Goal: Task Accomplishment & Management: Manage account settings

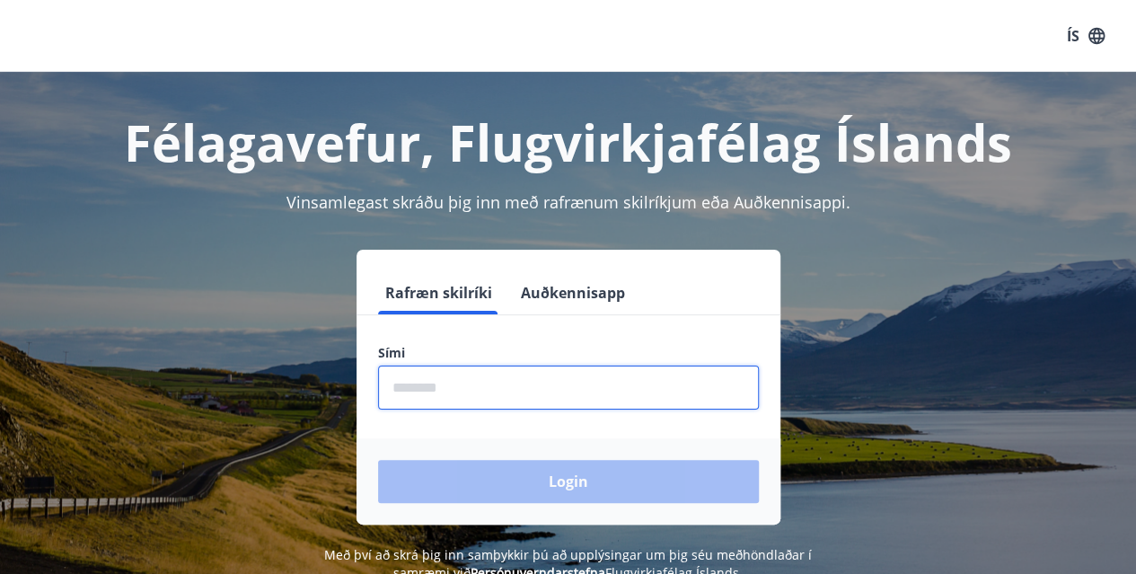
click at [555, 391] on input "phone" at bounding box center [568, 387] width 381 height 44
type input "********"
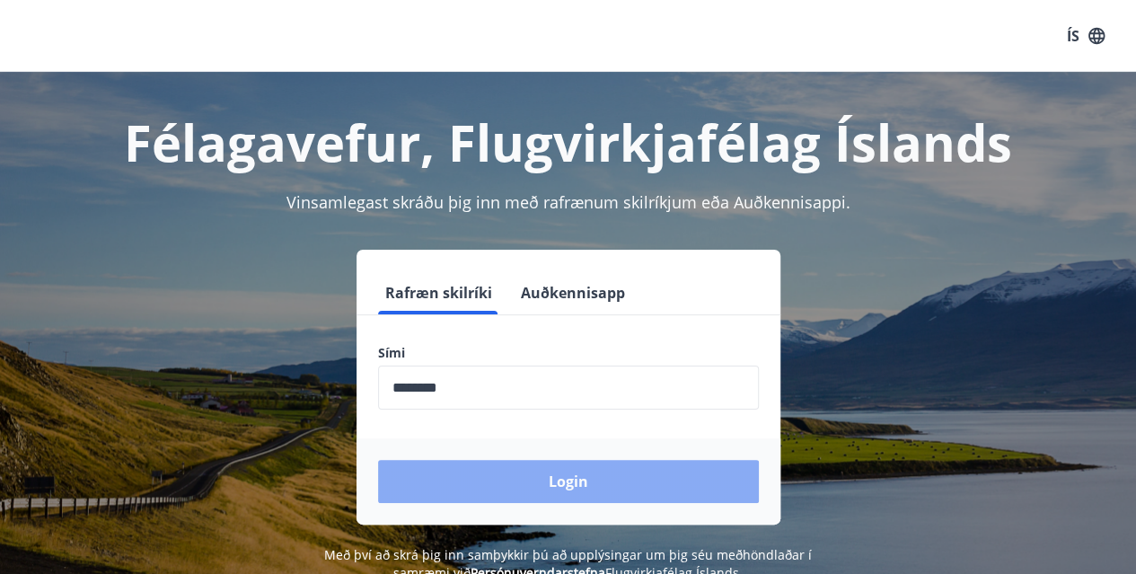
click at [558, 477] on button "Login" at bounding box center [568, 481] width 381 height 43
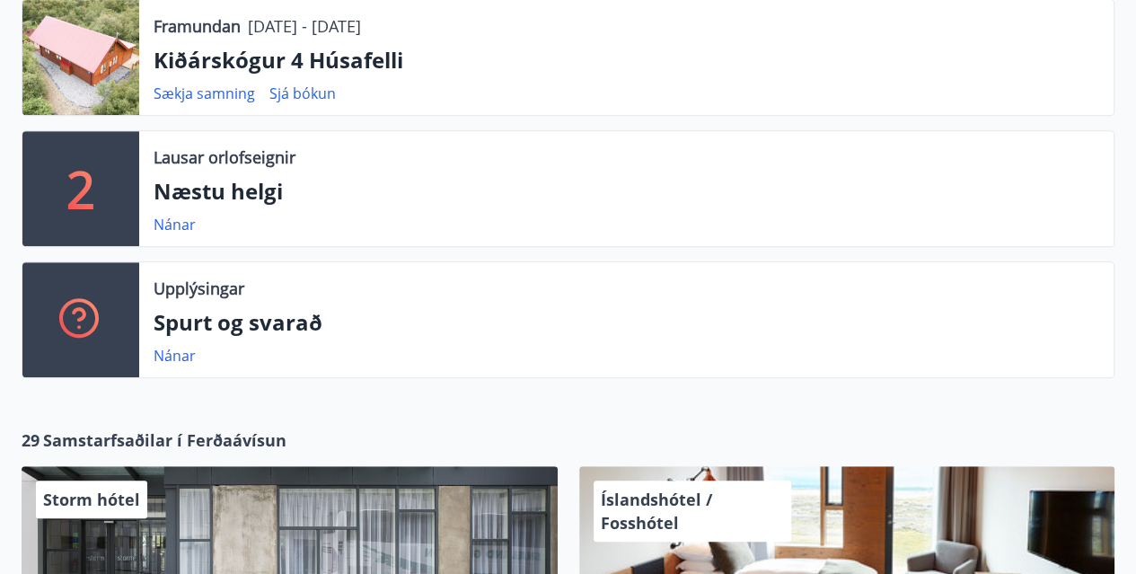
scroll to position [467, 0]
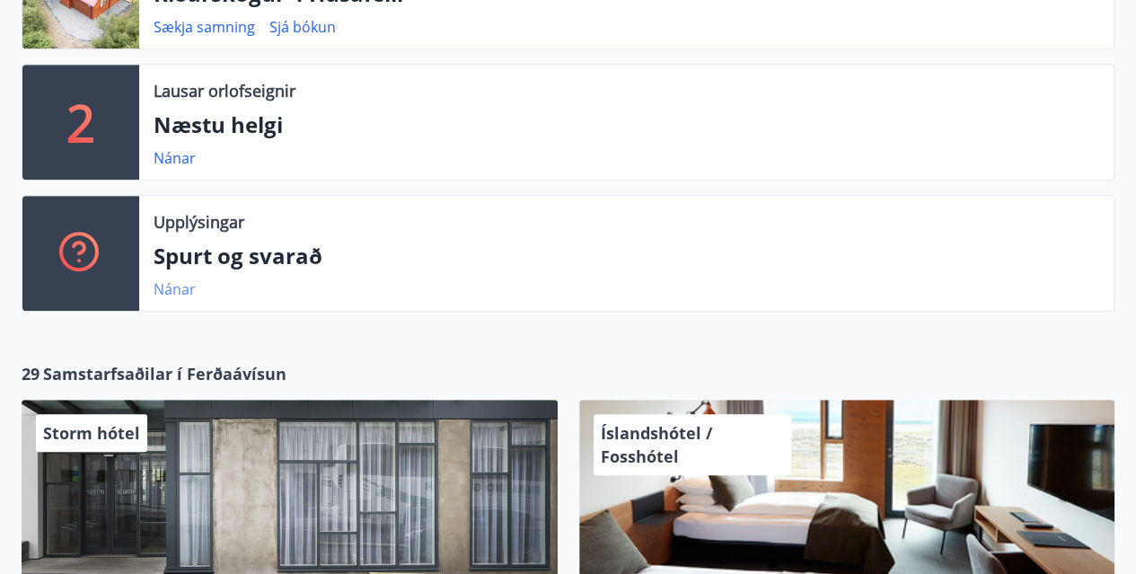
click at [176, 290] on link "Nánar" at bounding box center [174, 289] width 42 height 20
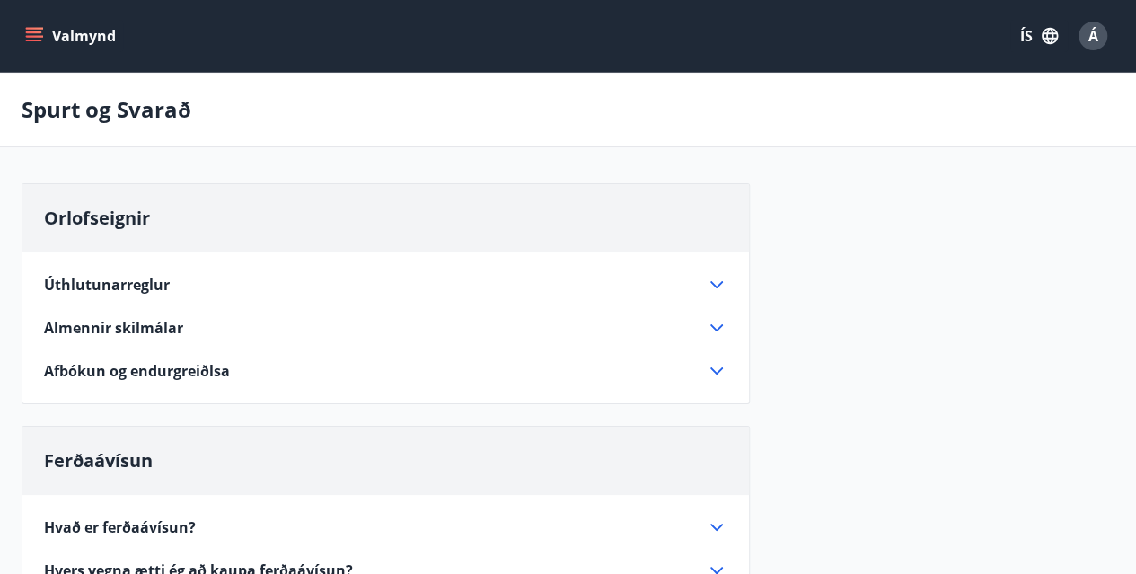
click at [34, 31] on icon "menu" at bounding box center [34, 32] width 16 height 2
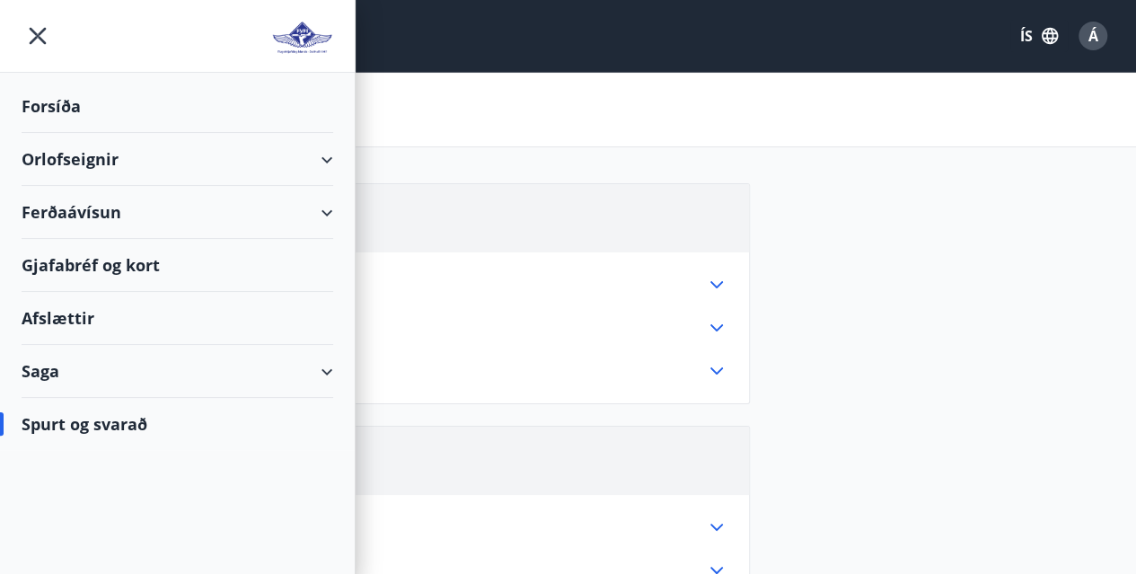
click at [119, 418] on div "Spurt og svarað" at bounding box center [177, 424] width 311 height 52
click at [61, 103] on div "Forsíða" at bounding box center [177, 106] width 311 height 53
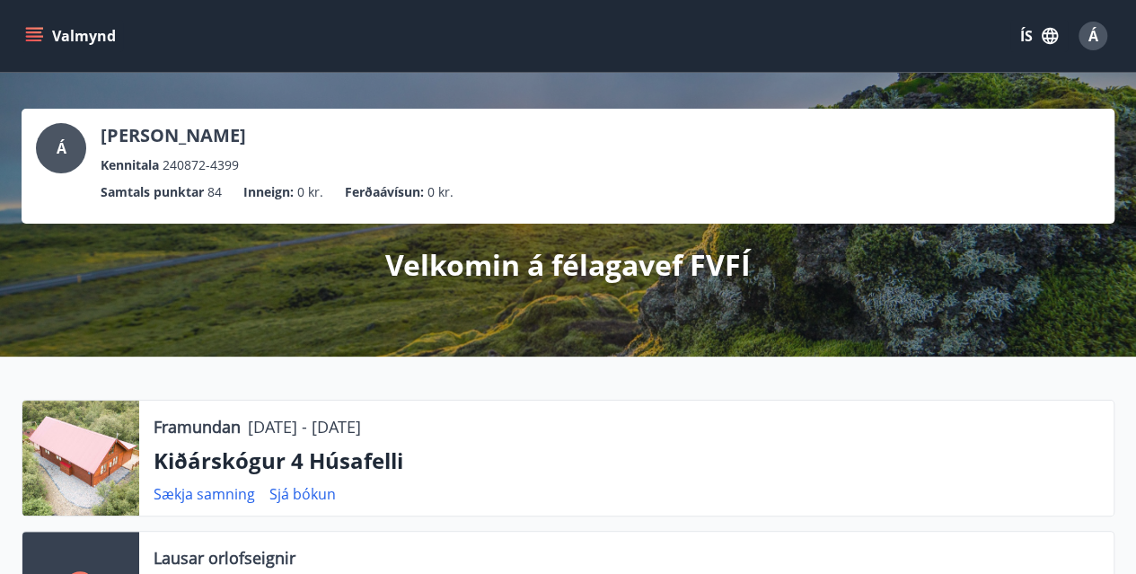
click at [5, 395] on div "Framundan 13.11.2025 - 17.11.2025 Kiðárskógur 4 Húsafelli Sækja samning Sjá bók…" at bounding box center [568, 583] width 1136 height 454
click at [1091, 32] on span "Á" at bounding box center [1093, 36] width 10 height 20
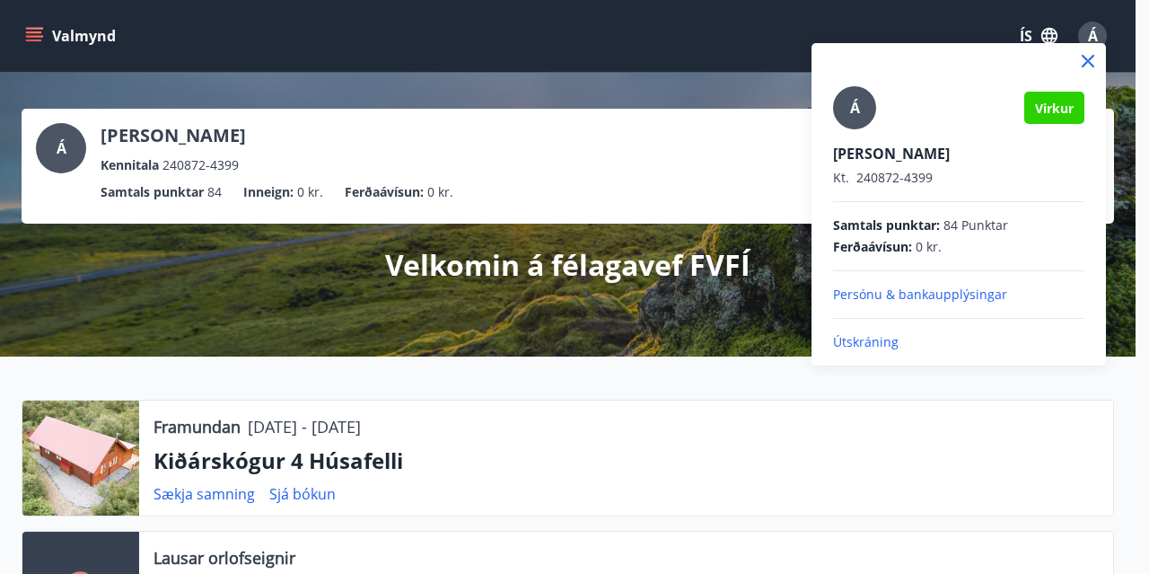
click at [909, 293] on p "Persónu & bankaupplýsingar" at bounding box center [958, 294] width 251 height 18
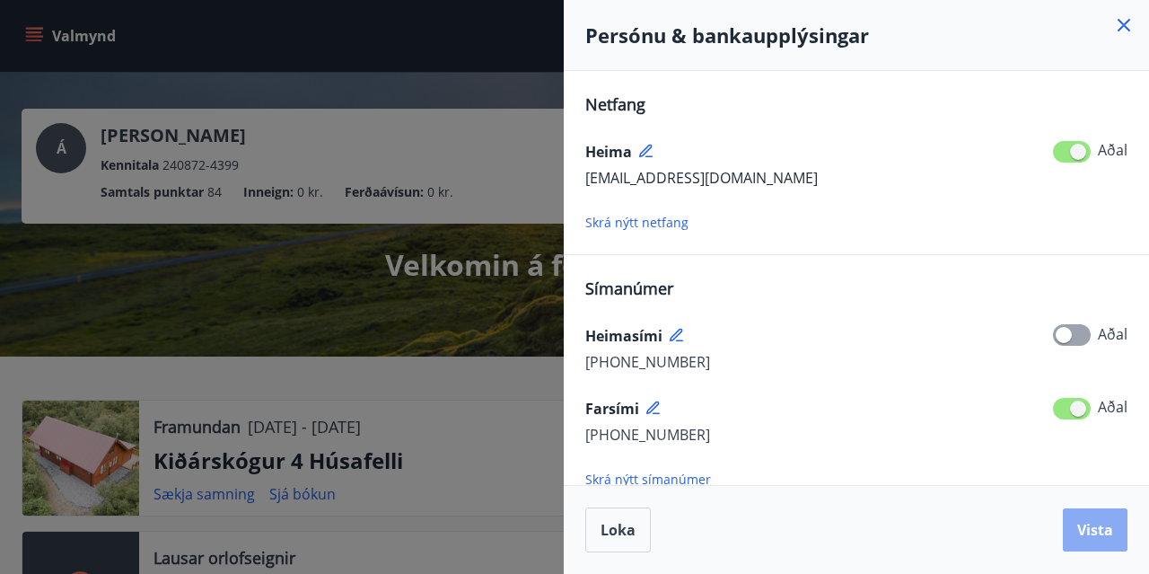
click at [1095, 522] on span "Vista" at bounding box center [1095, 530] width 36 height 20
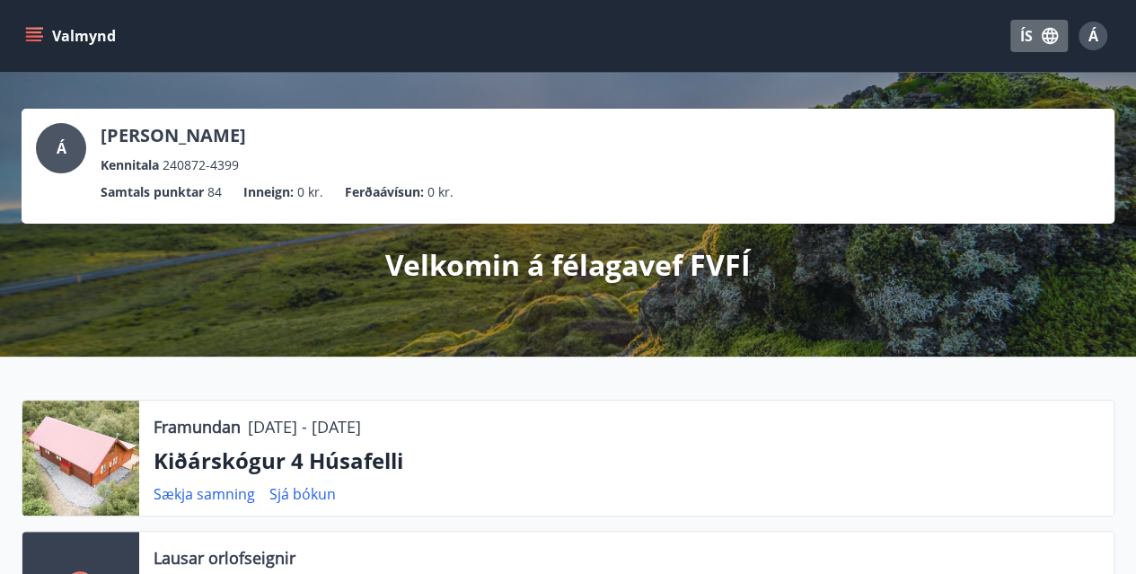
click at [1050, 36] on icon "button" at bounding box center [1049, 36] width 20 height 20
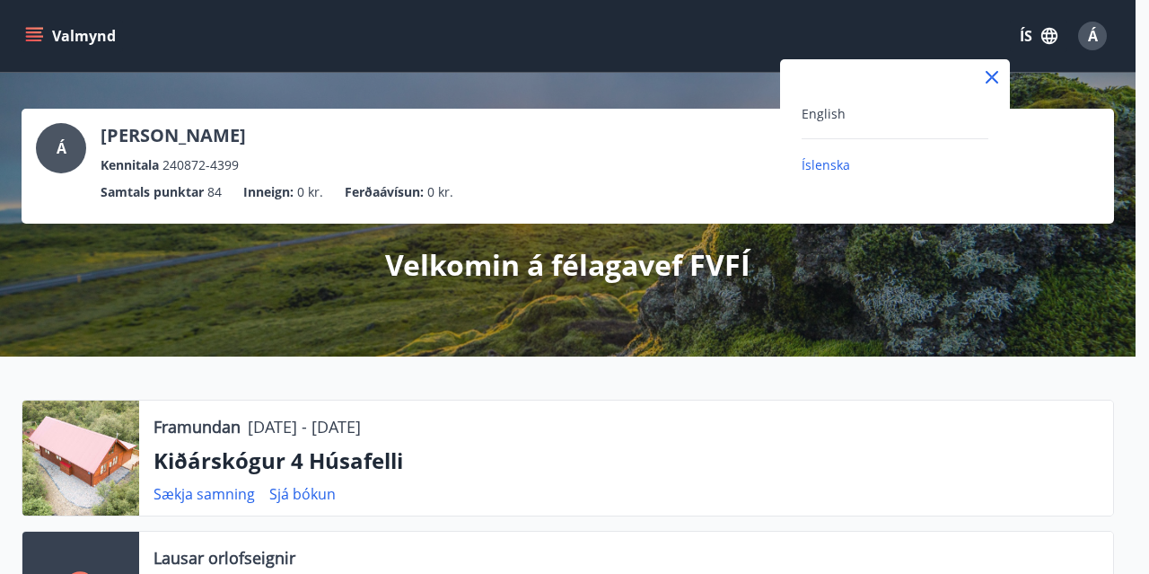
click at [1050, 36] on div at bounding box center [574, 287] width 1149 height 574
